Goal: Task Accomplishment & Management: Use online tool/utility

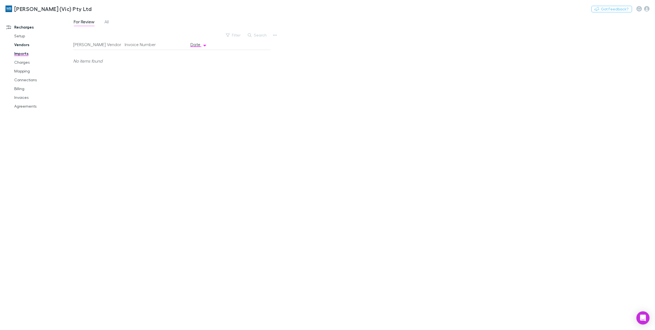
click at [24, 47] on link "Vendors" at bounding box center [43, 44] width 69 height 9
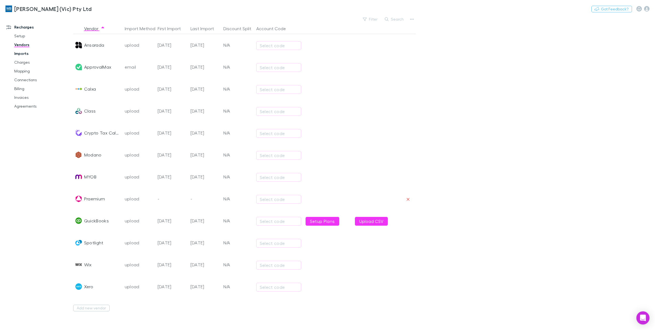
click at [23, 55] on link "Imports" at bounding box center [43, 53] width 69 height 9
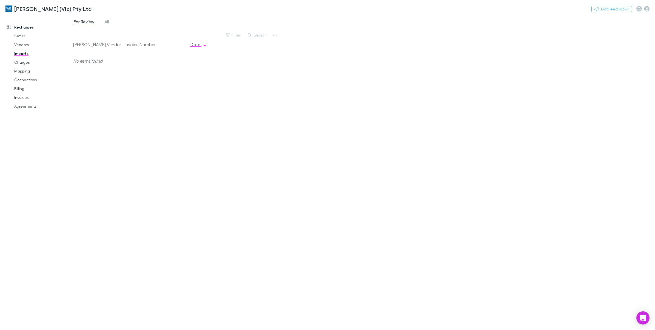
click at [106, 21] on span "All" at bounding box center [106, 22] width 4 height 7
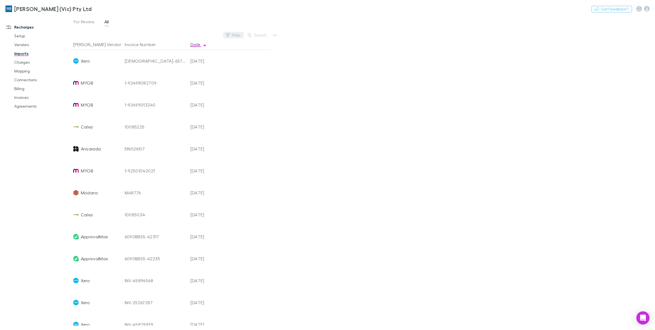
click at [233, 34] on button "Filter" at bounding box center [233, 35] width 21 height 7
click at [156, 115] on li "Ansarada" at bounding box center [196, 114] width 95 height 9
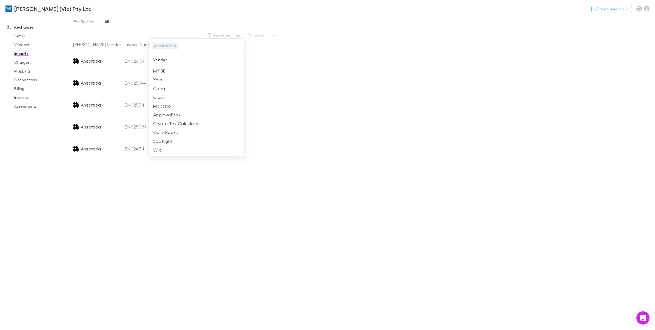
click at [371, 96] on div at bounding box center [327, 165] width 655 height 330
click at [233, 34] on button "1 selected filter" at bounding box center [224, 35] width 39 height 7
click at [170, 134] on li "QuickBooks" at bounding box center [196, 132] width 95 height 9
click at [174, 47] on icon at bounding box center [175, 46] width 4 height 4
click at [400, 117] on div at bounding box center [327, 165] width 655 height 330
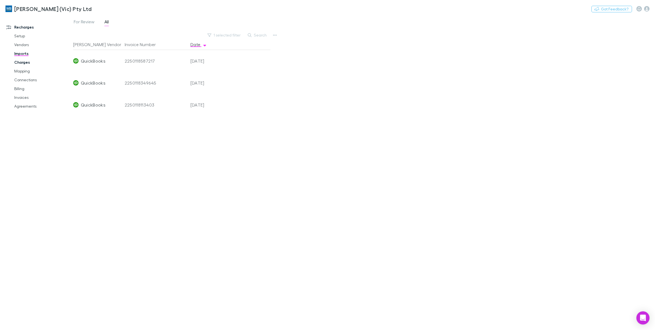
click at [27, 62] on link "Charges" at bounding box center [43, 62] width 69 height 9
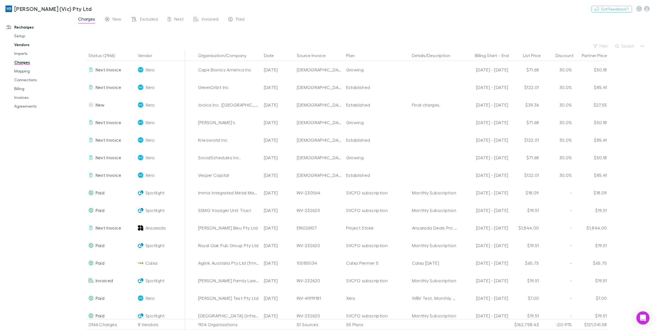
click at [22, 46] on link "Vendors" at bounding box center [43, 44] width 69 height 9
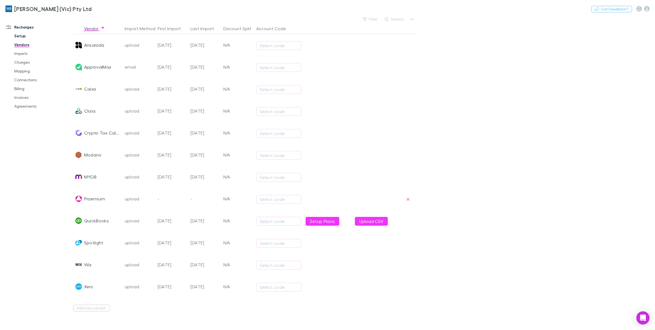
click at [23, 36] on link "Setup" at bounding box center [43, 36] width 69 height 9
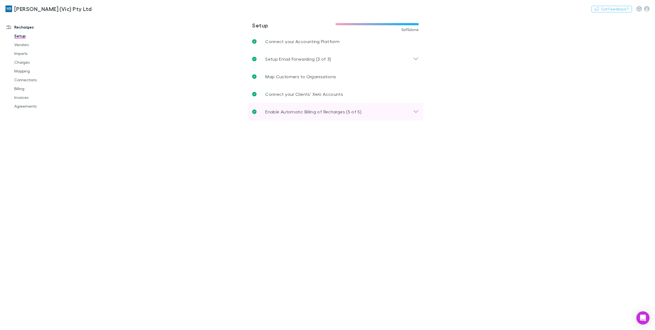
click at [414, 107] on div "Enable Automatic Billing of Recharges (5 of 5)" at bounding box center [336, 112] width 176 height 18
click at [416, 111] on icon at bounding box center [416, 112] width 5 height 3
click at [420, 62] on div "Setup Email Forwarding (3 of 3)" at bounding box center [336, 59] width 176 height 18
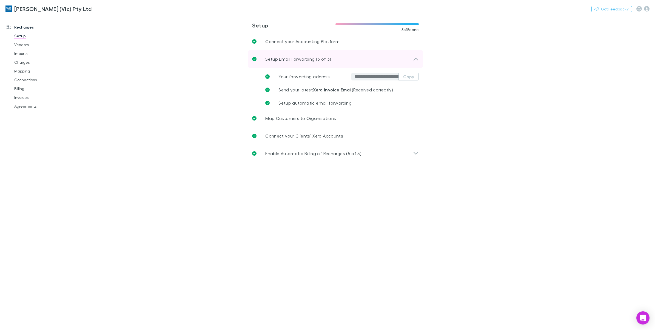
click at [420, 62] on div "Setup Email Forwarding (3 of 3)" at bounding box center [336, 59] width 176 height 18
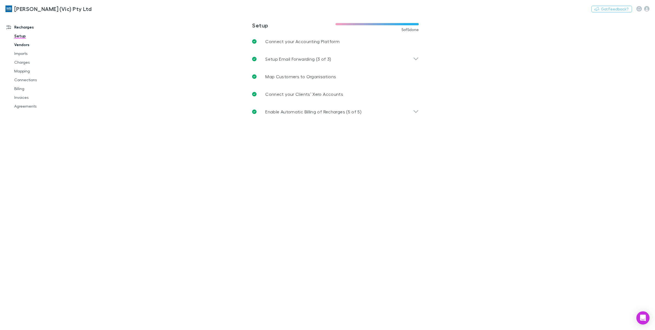
click at [24, 47] on link "Vendors" at bounding box center [43, 44] width 69 height 9
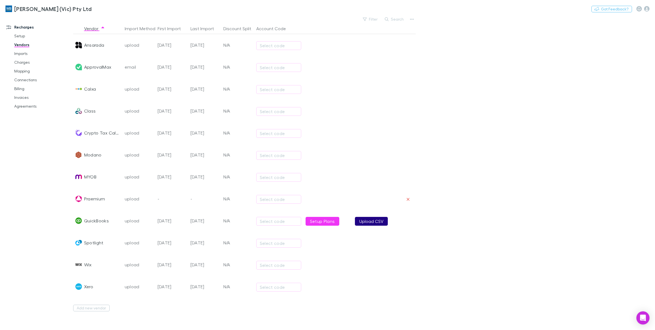
click at [381, 223] on button "Upload CSV" at bounding box center [371, 221] width 33 height 9
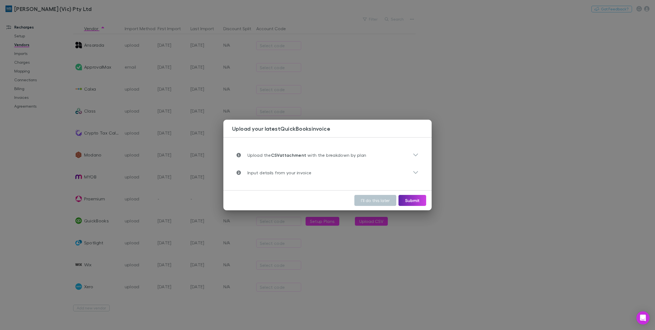
click at [529, 200] on div "Upload your latest QuickBooks invoice Upload the CSV attachment with the breakd…" at bounding box center [327, 165] width 655 height 330
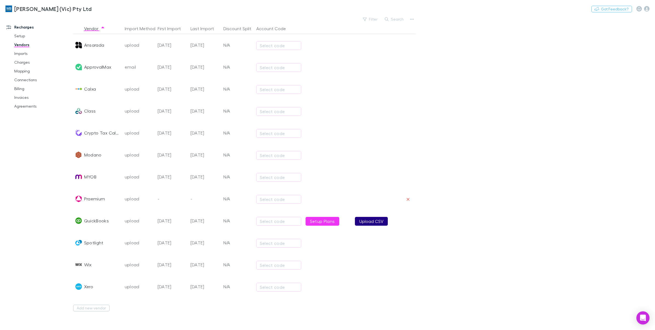
click at [380, 222] on button "Upload CSV" at bounding box center [371, 221] width 33 height 9
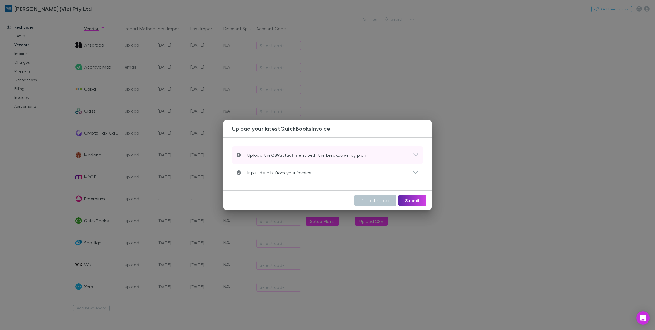
click at [413, 152] on icon at bounding box center [416, 155] width 6 height 7
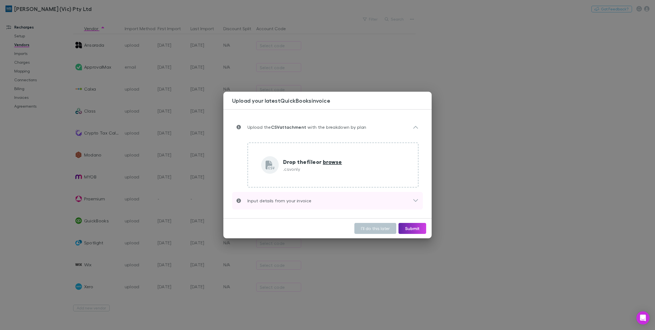
click at [414, 202] on icon at bounding box center [416, 200] width 6 height 7
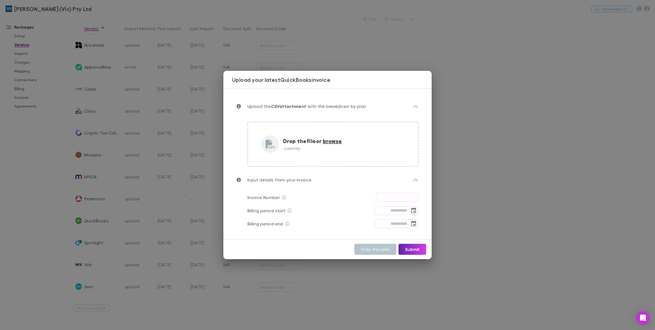
click at [558, 271] on div "Upload your latest QuickBooks invoice Upload the CSV attachment with the breakd…" at bounding box center [327, 165] width 655 height 330
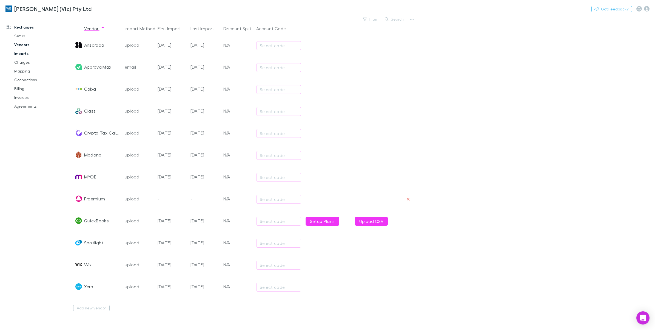
click at [23, 55] on link "Imports" at bounding box center [43, 53] width 69 height 9
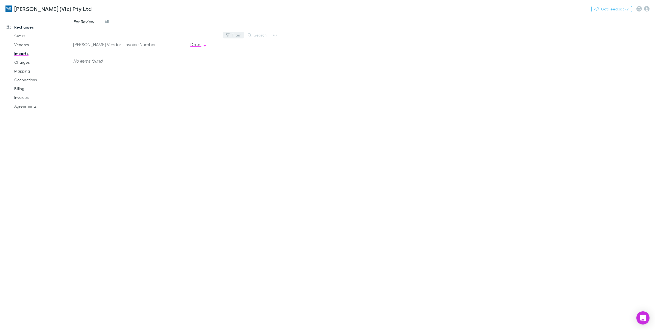
click at [230, 36] on icon "button" at bounding box center [228, 35] width 4 height 4
click at [108, 22] on div at bounding box center [327, 165] width 655 height 330
click at [108, 22] on span "All" at bounding box center [106, 22] width 4 height 7
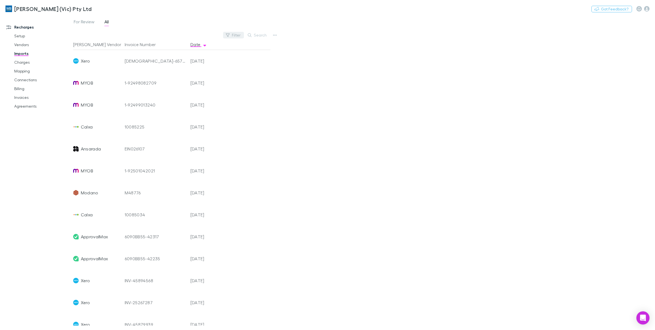
click at [237, 34] on button "Filter" at bounding box center [233, 35] width 21 height 7
click at [187, 139] on li "QuickBooks" at bounding box center [196, 141] width 95 height 9
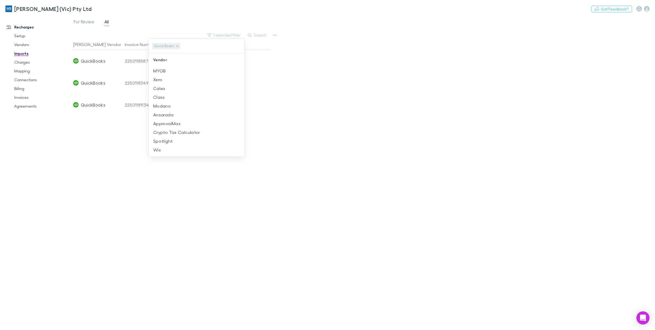
click at [452, 41] on div at bounding box center [327, 165] width 655 height 330
click at [22, 63] on link "Charges" at bounding box center [43, 62] width 69 height 9
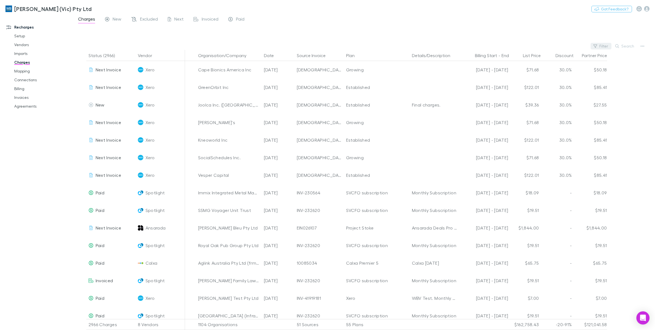
click at [604, 46] on button "Filter" at bounding box center [601, 46] width 21 height 7
click at [543, 150] on li "QuickBooks" at bounding box center [564, 152] width 95 height 9
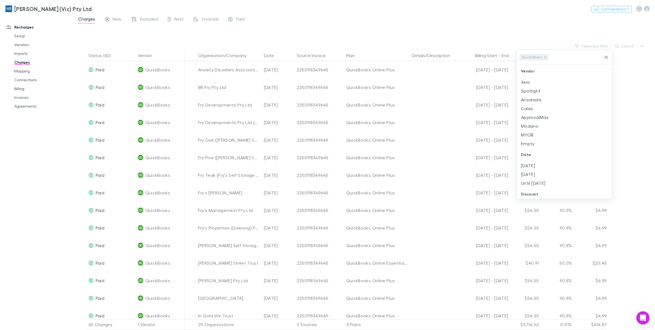
click at [393, 30] on div at bounding box center [327, 165] width 655 height 330
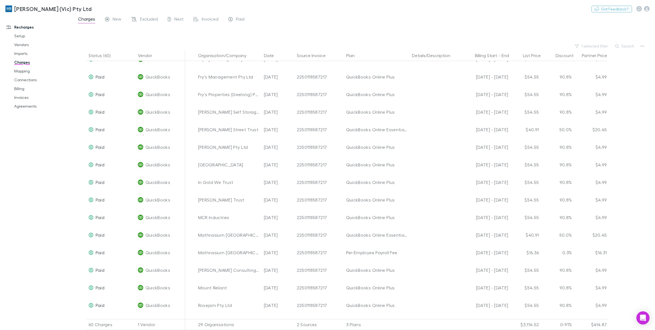
scroll to position [557, 0]
